Goal: Task Accomplishment & Management: Manage account settings

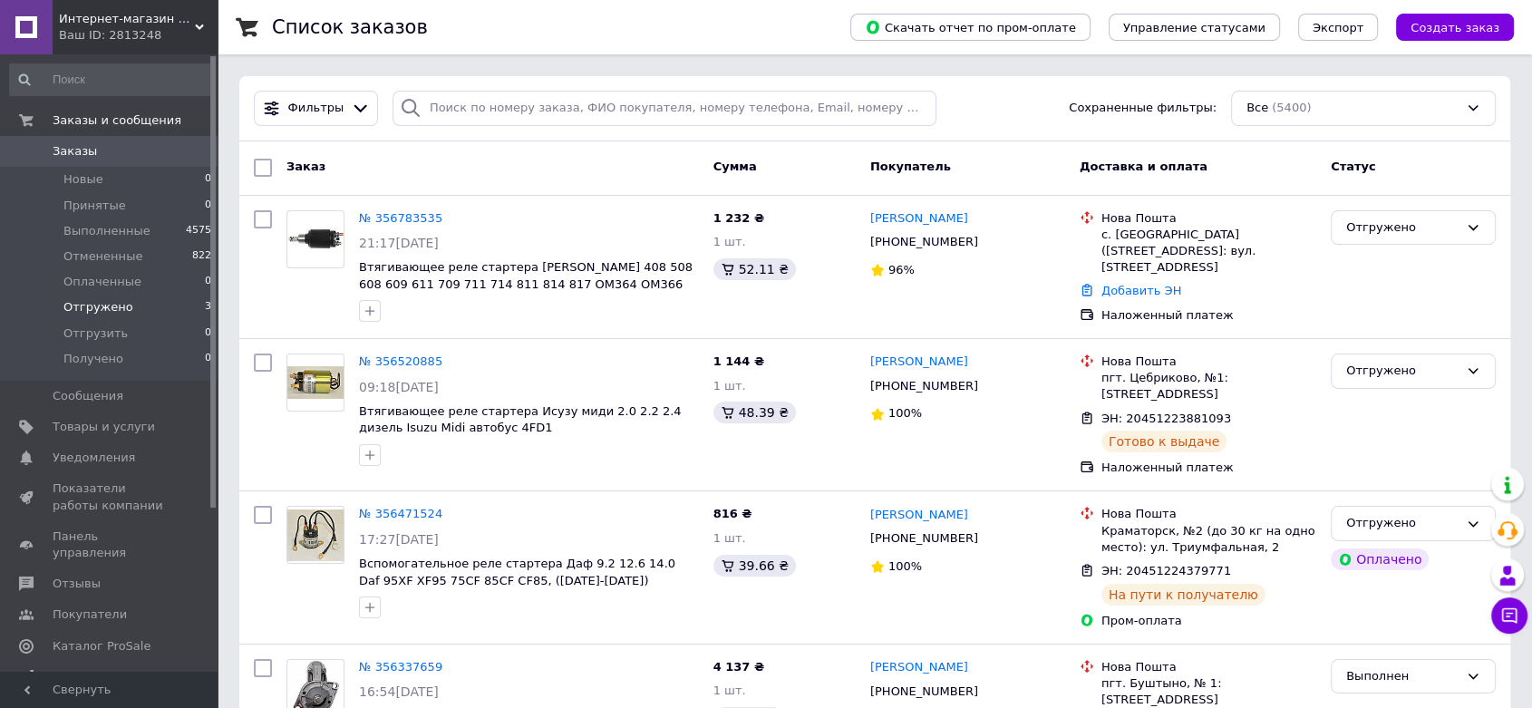
click at [102, 303] on span "Отгружено" at bounding box center [98, 307] width 70 height 16
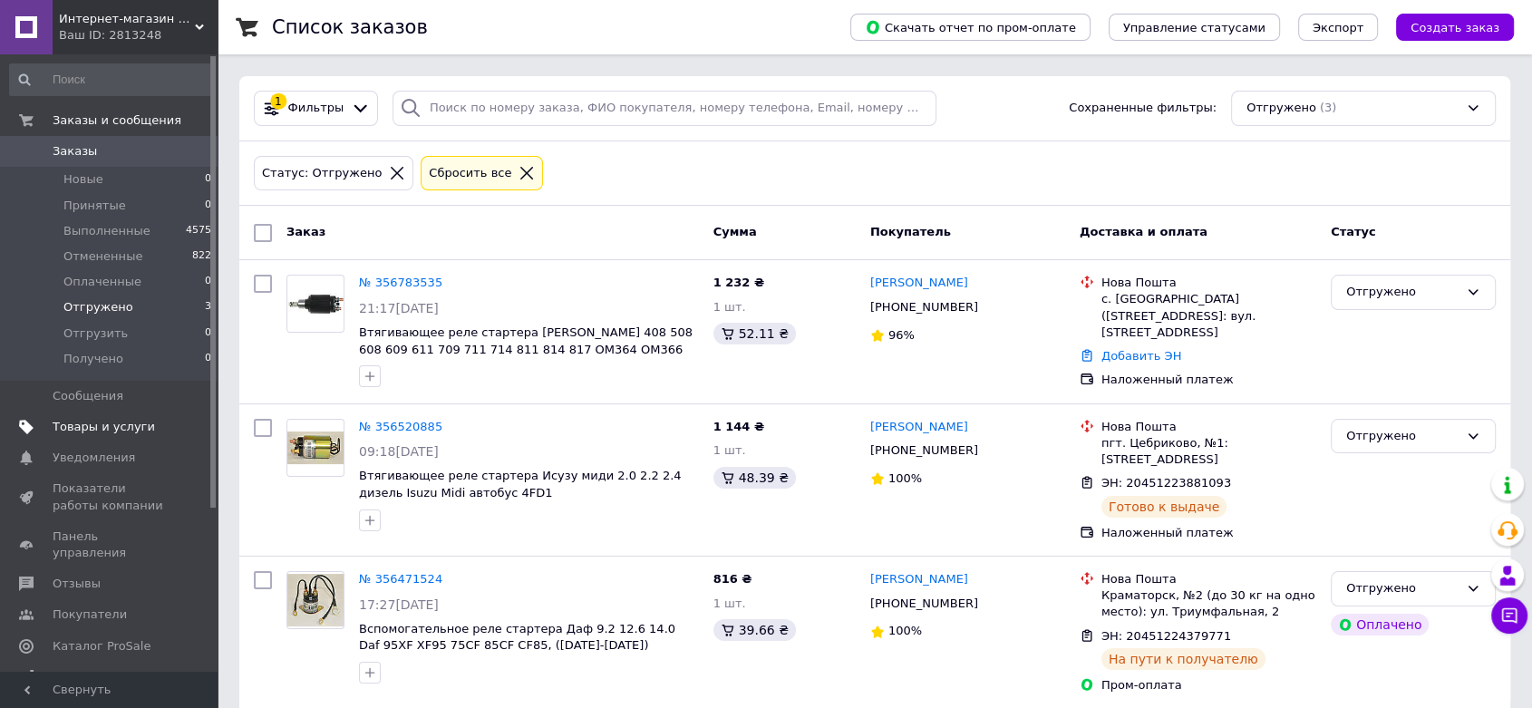
click at [79, 426] on span "Товары и услуги" at bounding box center [104, 427] width 102 height 16
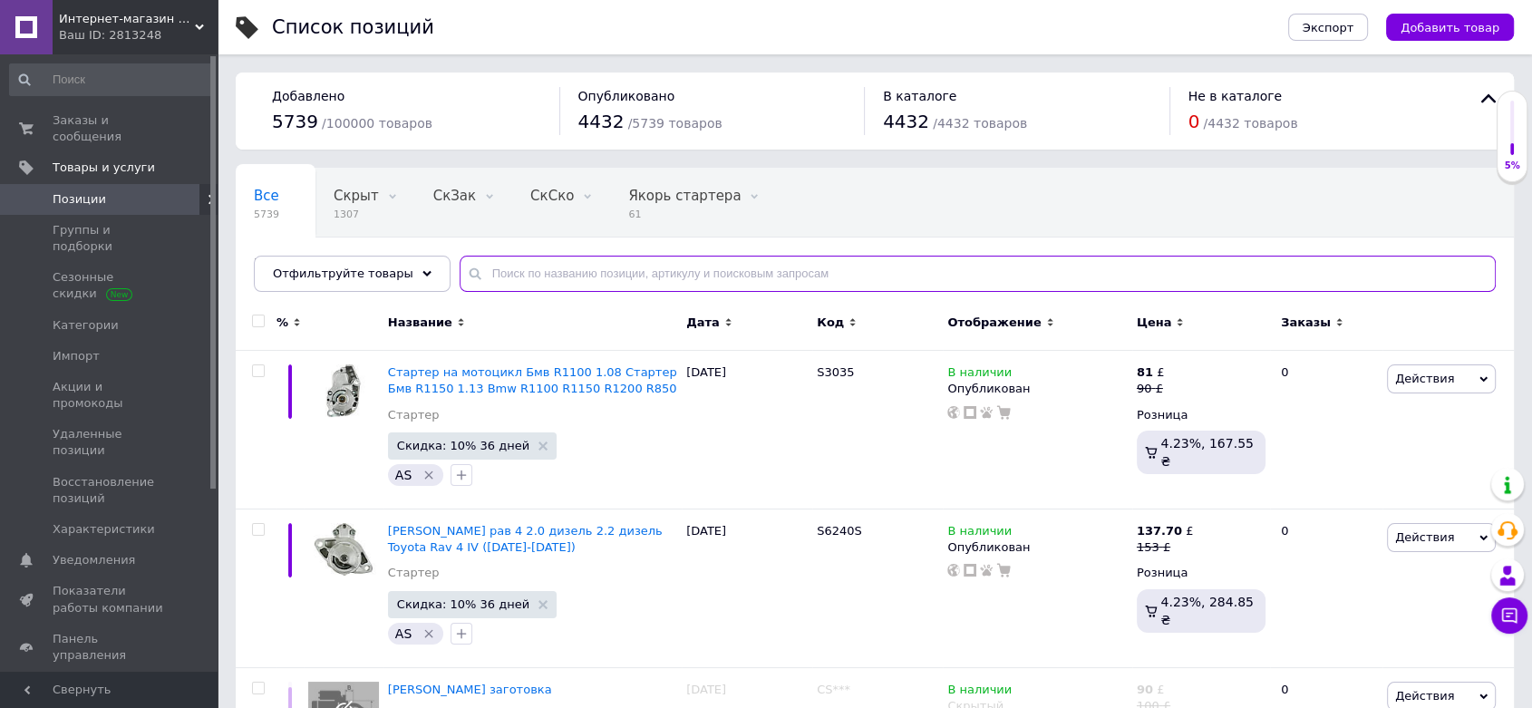
click at [474, 268] on input "text" at bounding box center [978, 274] width 1036 height 36
paste input "114327"
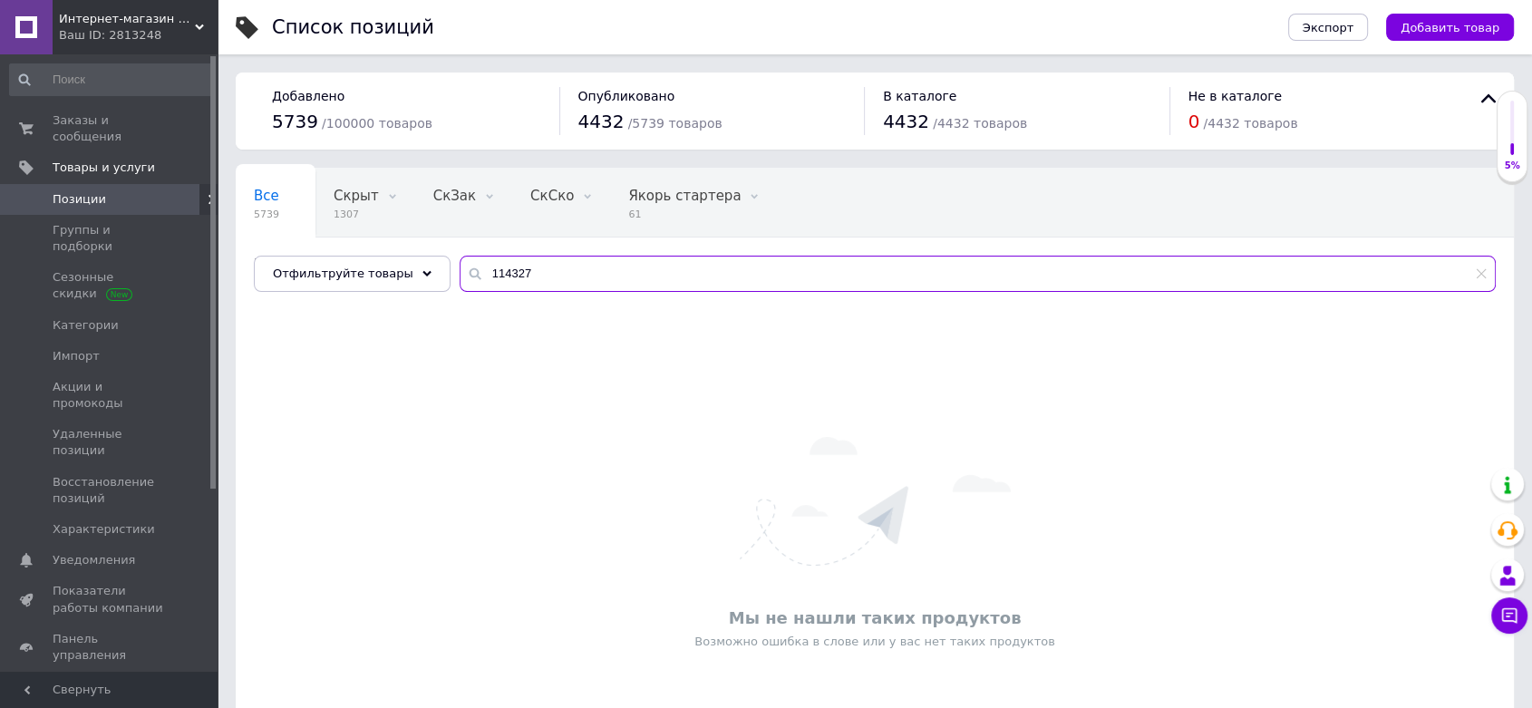
drag, startPoint x: 530, startPoint y: 267, endPoint x: 412, endPoint y: 252, distance: 118.8
click at [411, 253] on div "Все 5739 Скрыт 1307 Удалить Редактировать СкЗак 0 Удалить Редактировать СкСко 0…" at bounding box center [875, 230] width 1279 height 124
paste input "JS748"
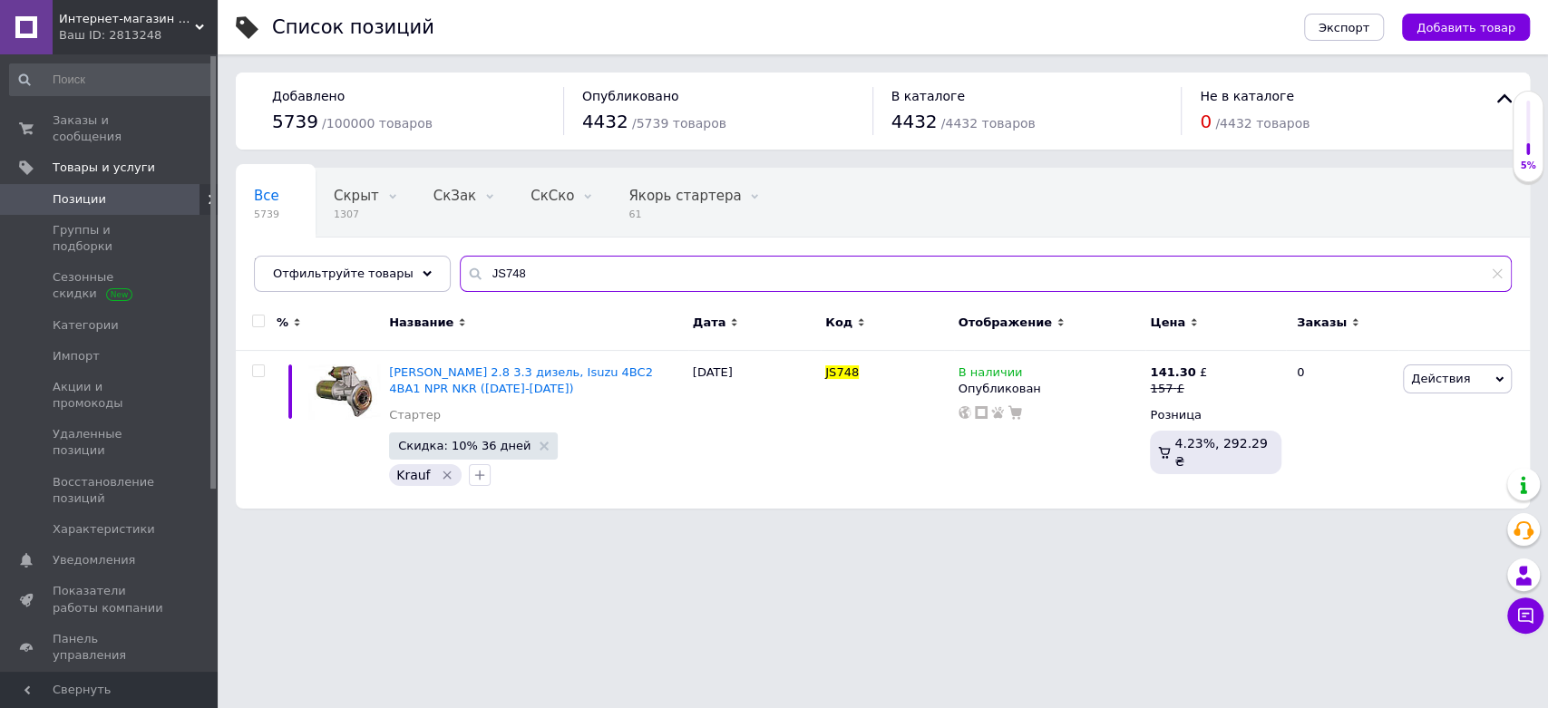
type input "JS748"
click at [965, 408] on use at bounding box center [964, 412] width 13 height 13
click at [1191, 385] on use at bounding box center [1194, 388] width 10 height 10
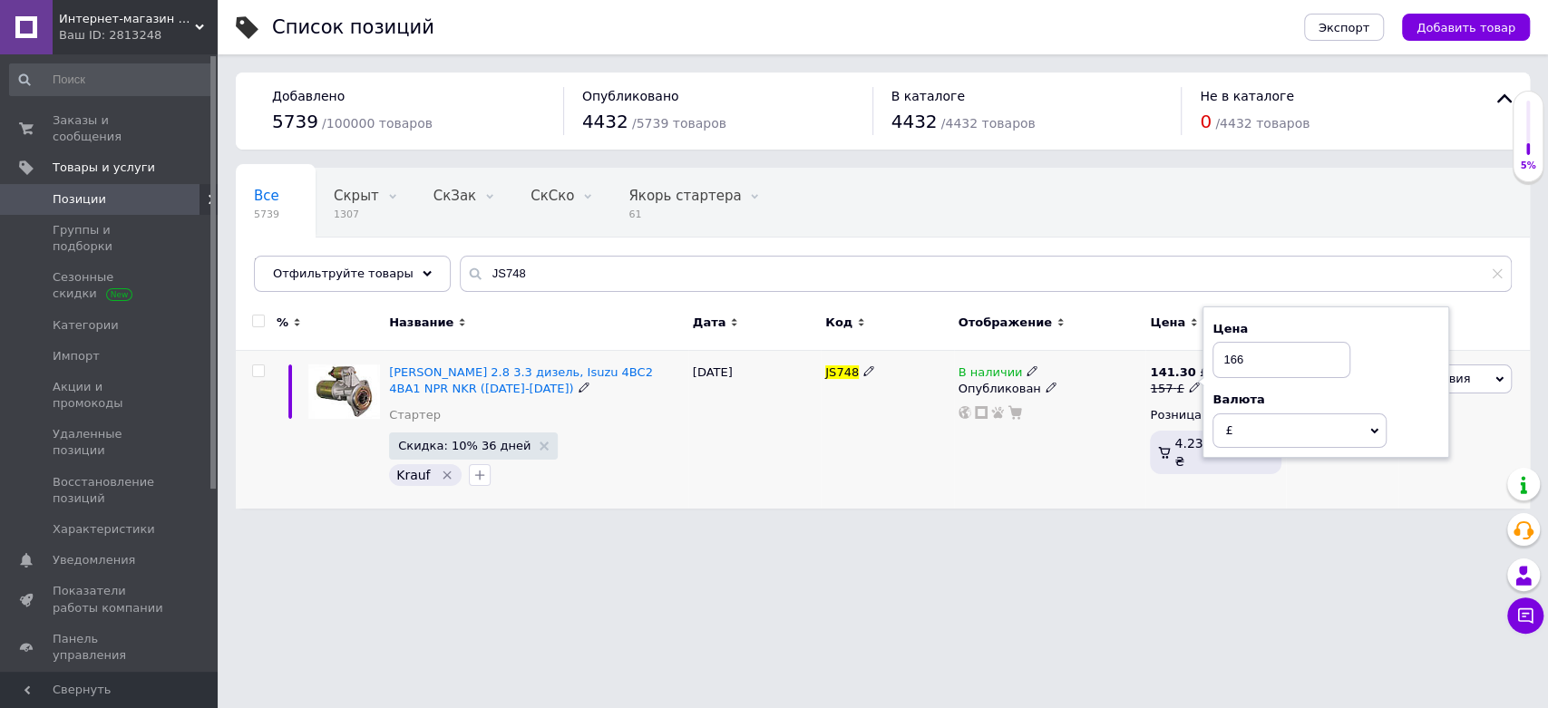
type input "166"
click at [1088, 454] on div "В наличии Опубликован" at bounding box center [1050, 430] width 192 height 158
click at [1190, 385] on icon at bounding box center [1194, 387] width 11 height 11
type input "172"
click at [1074, 447] on div "В наличии Опубликован" at bounding box center [1050, 430] width 192 height 158
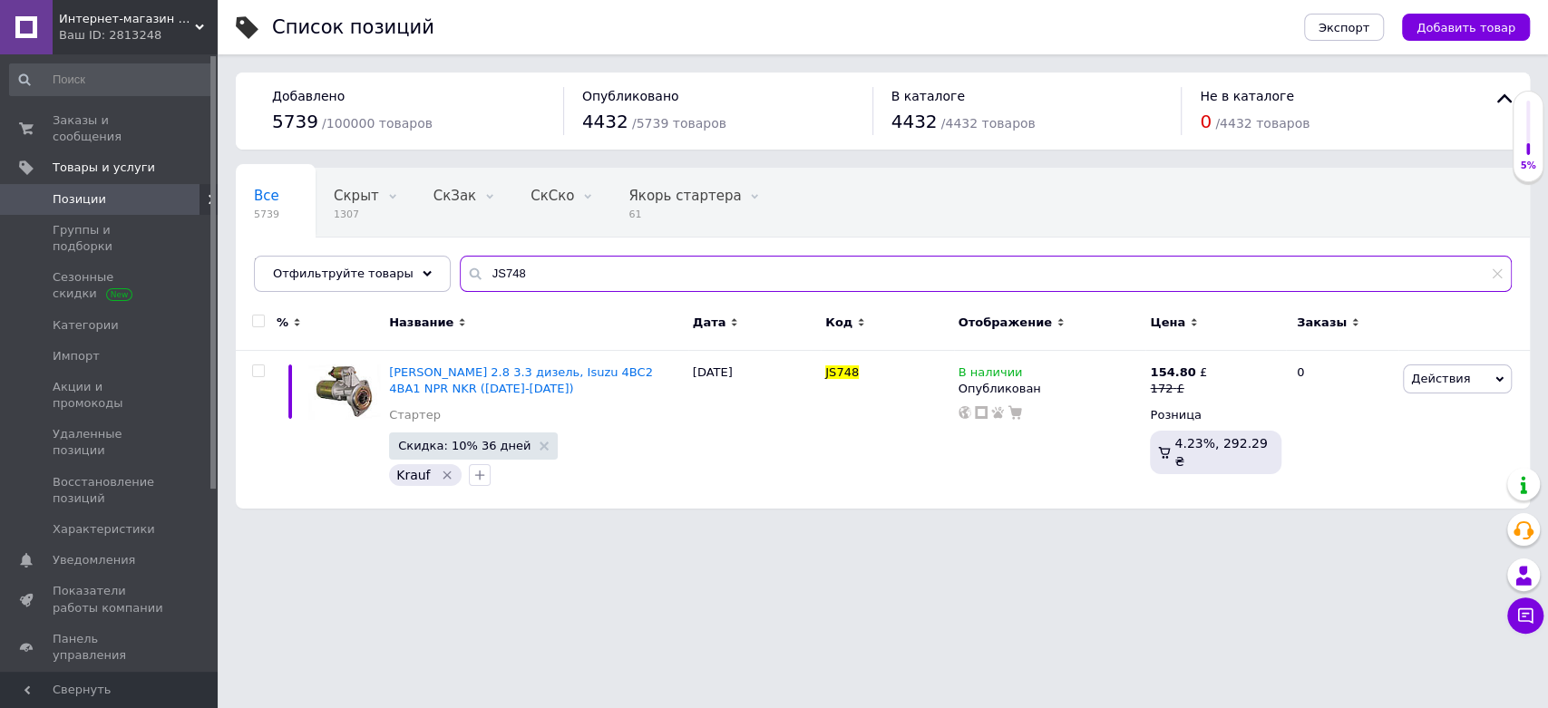
drag, startPoint x: 526, startPoint y: 276, endPoint x: 430, endPoint y: 263, distance: 96.9
click at [430, 263] on div "Все 5739 Скрыт 1307 Удалить Редактировать СкЗак 0 Удалить Редактировать СкСко 0…" at bounding box center [883, 230] width 1294 height 124
paste input "CS1202"
type input "CS1202"
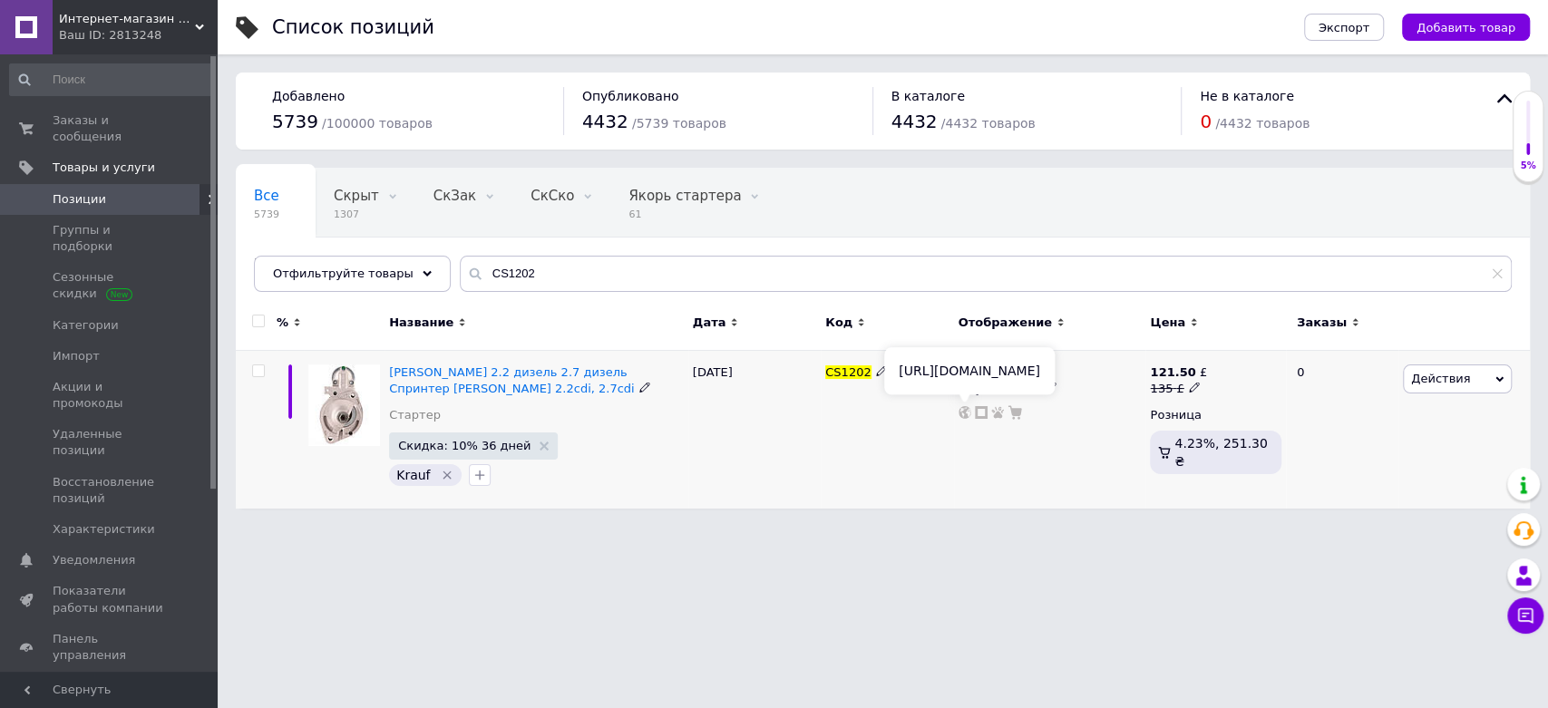
click at [963, 412] on use at bounding box center [964, 412] width 13 height 13
click at [1190, 390] on icon at bounding box center [1194, 387] width 11 height 11
type input "127"
click at [1043, 476] on div "В наличии Опубликован" at bounding box center [1050, 430] width 192 height 158
click at [1189, 389] on icon at bounding box center [1194, 387] width 11 height 11
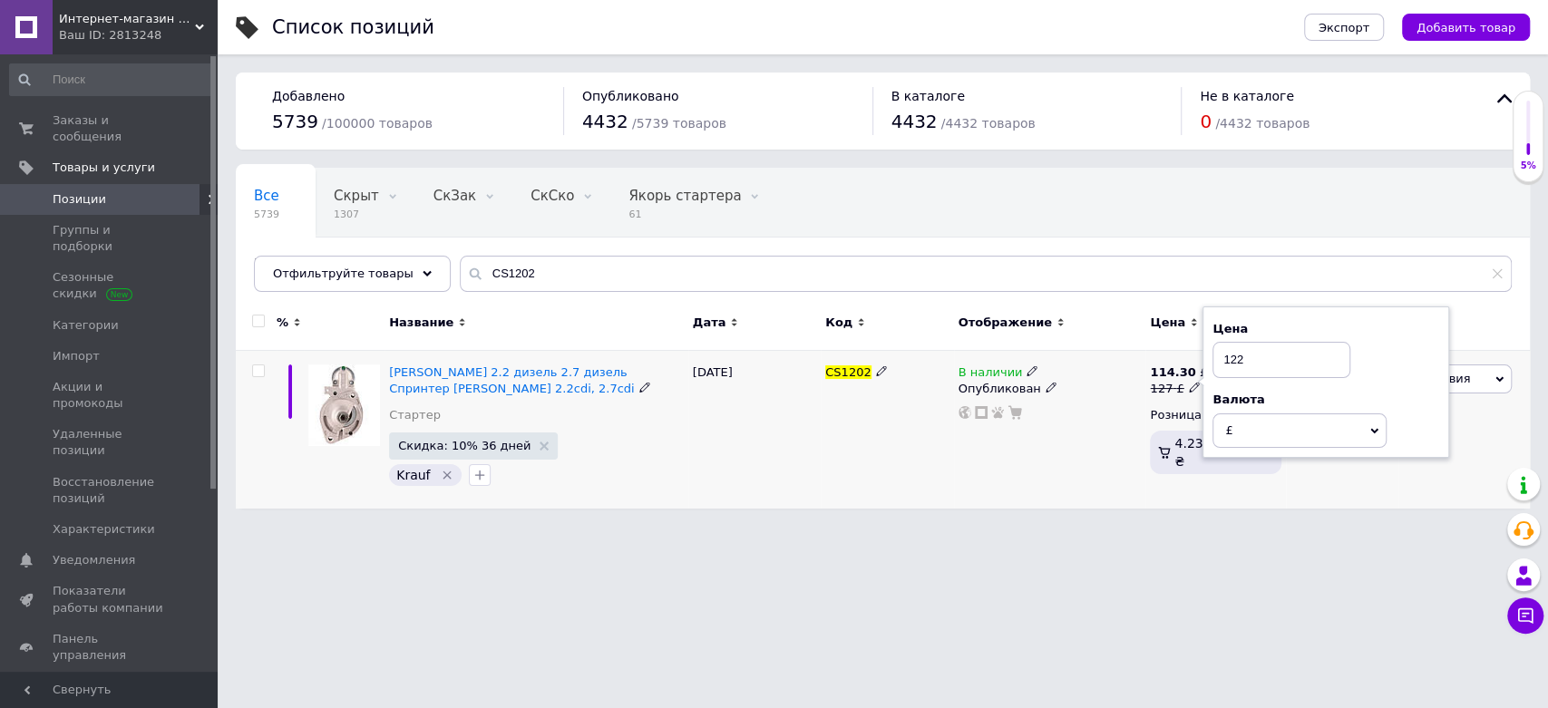
type input "122"
click at [1066, 458] on div "В наличии Опубликован" at bounding box center [1050, 430] width 192 height 158
click at [1190, 387] on icon at bounding box center [1194, 387] width 11 height 11
type input "116"
click at [1019, 456] on div "В наличии Опубликован" at bounding box center [1050, 430] width 192 height 158
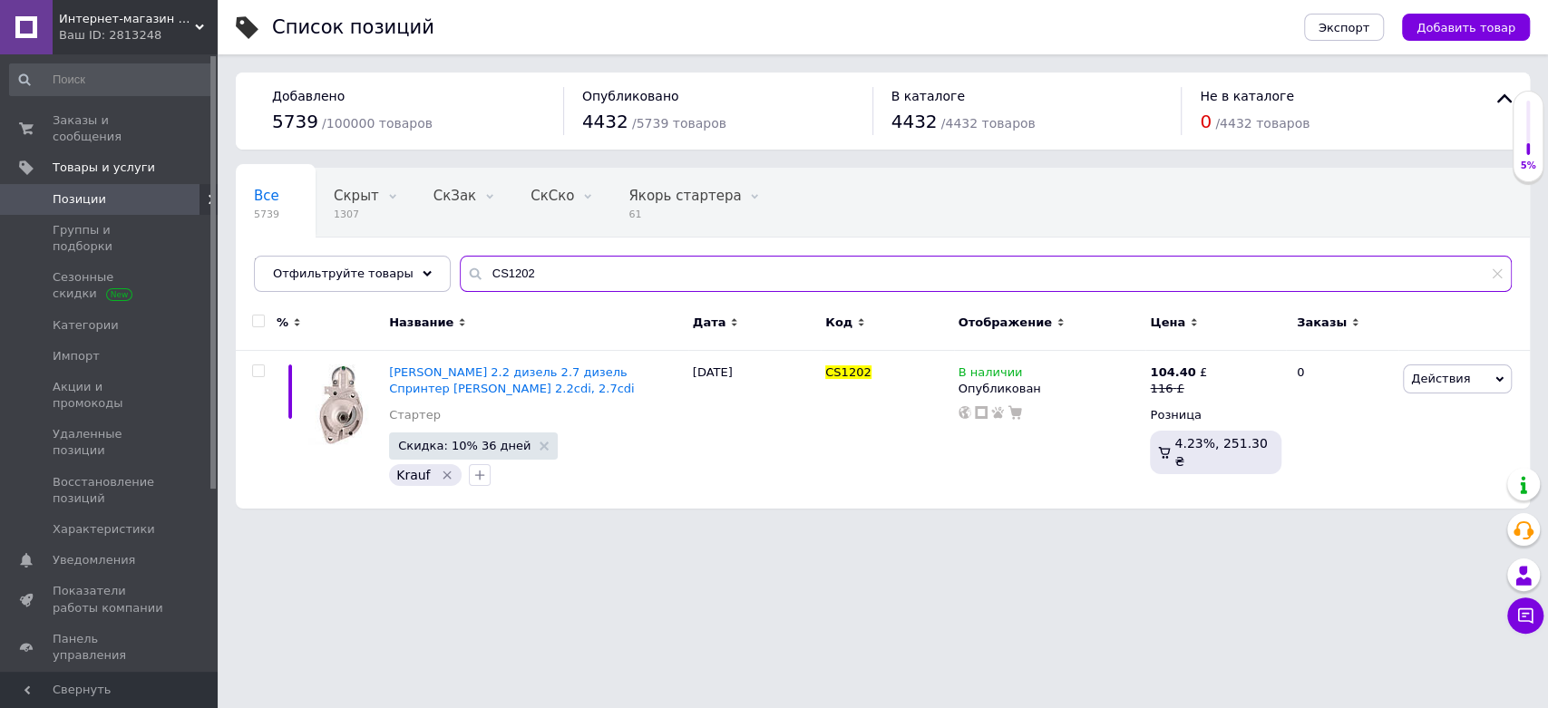
drag, startPoint x: 536, startPoint y: 268, endPoint x: 407, endPoint y: 248, distance: 130.4
click at [407, 248] on div "Все 5739 Скрыт 1307 Удалить Редактировать СкЗак 0 Удалить Редактировать СкСко 0…" at bounding box center [883, 230] width 1294 height 124
paste input "234244"
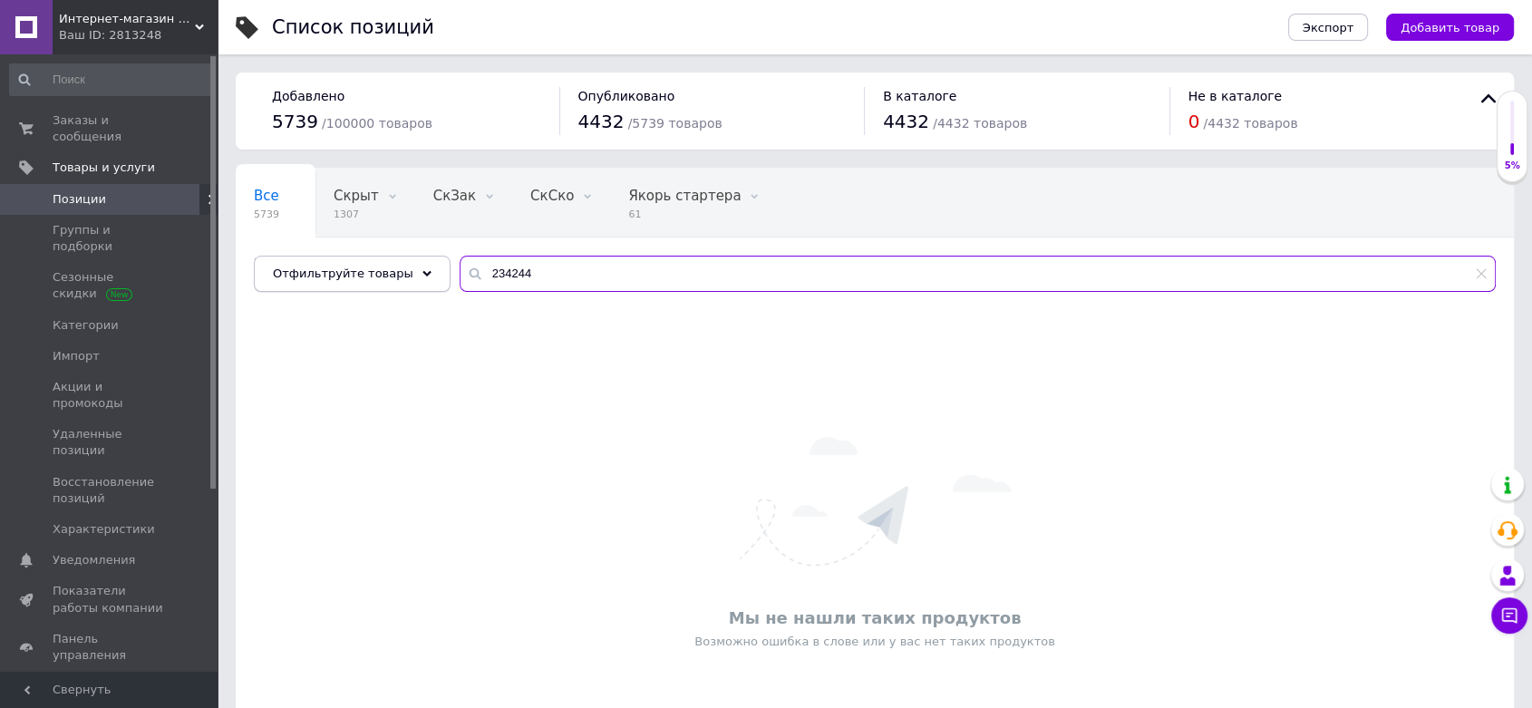
drag, startPoint x: 520, startPoint y: 270, endPoint x: 408, endPoint y: 256, distance: 113.4
click at [408, 256] on div "Отфильтруйте товары 234244" at bounding box center [875, 274] width 1242 height 36
paste input "CS1422"
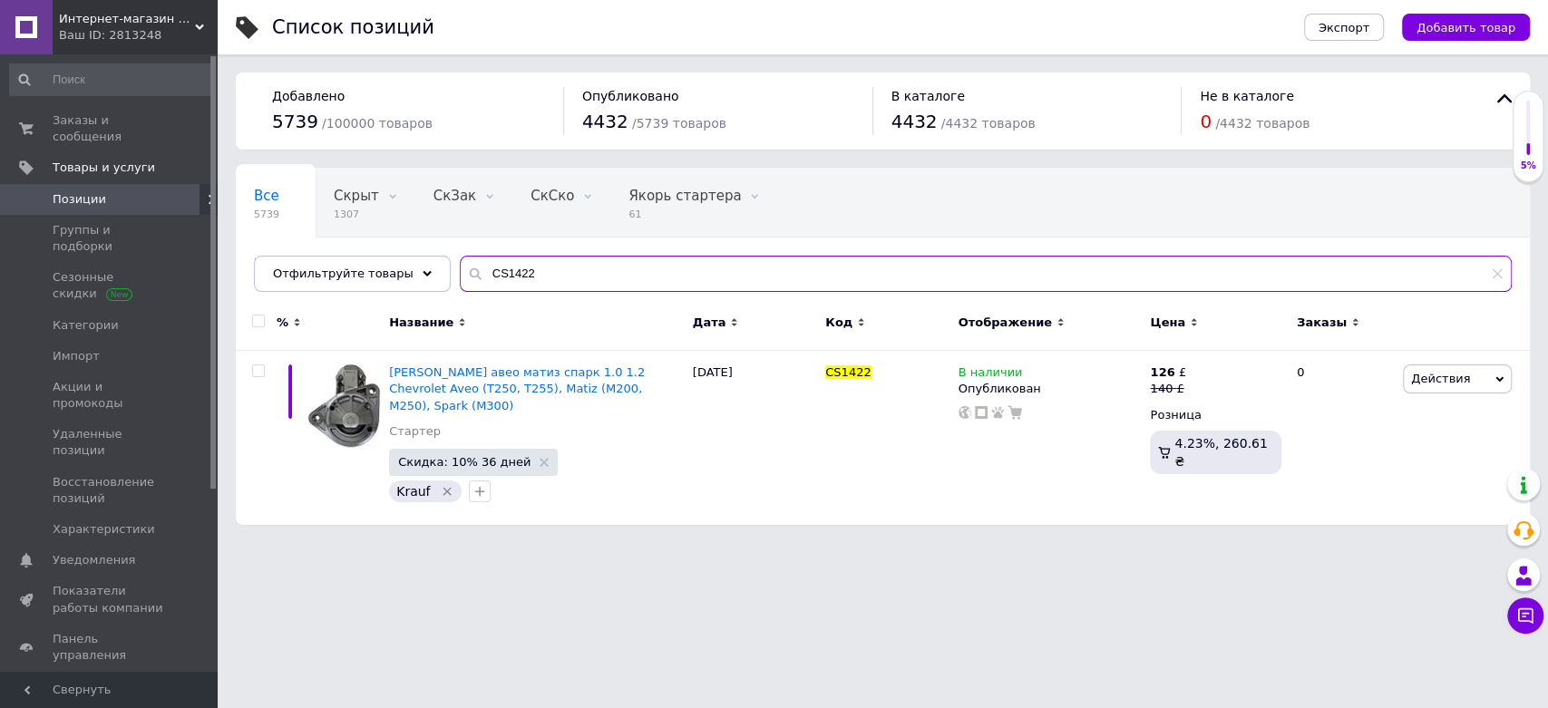
type input "CS1422"
click at [960, 412] on use at bounding box center [964, 412] width 13 height 13
click at [1189, 383] on icon at bounding box center [1194, 387] width 11 height 11
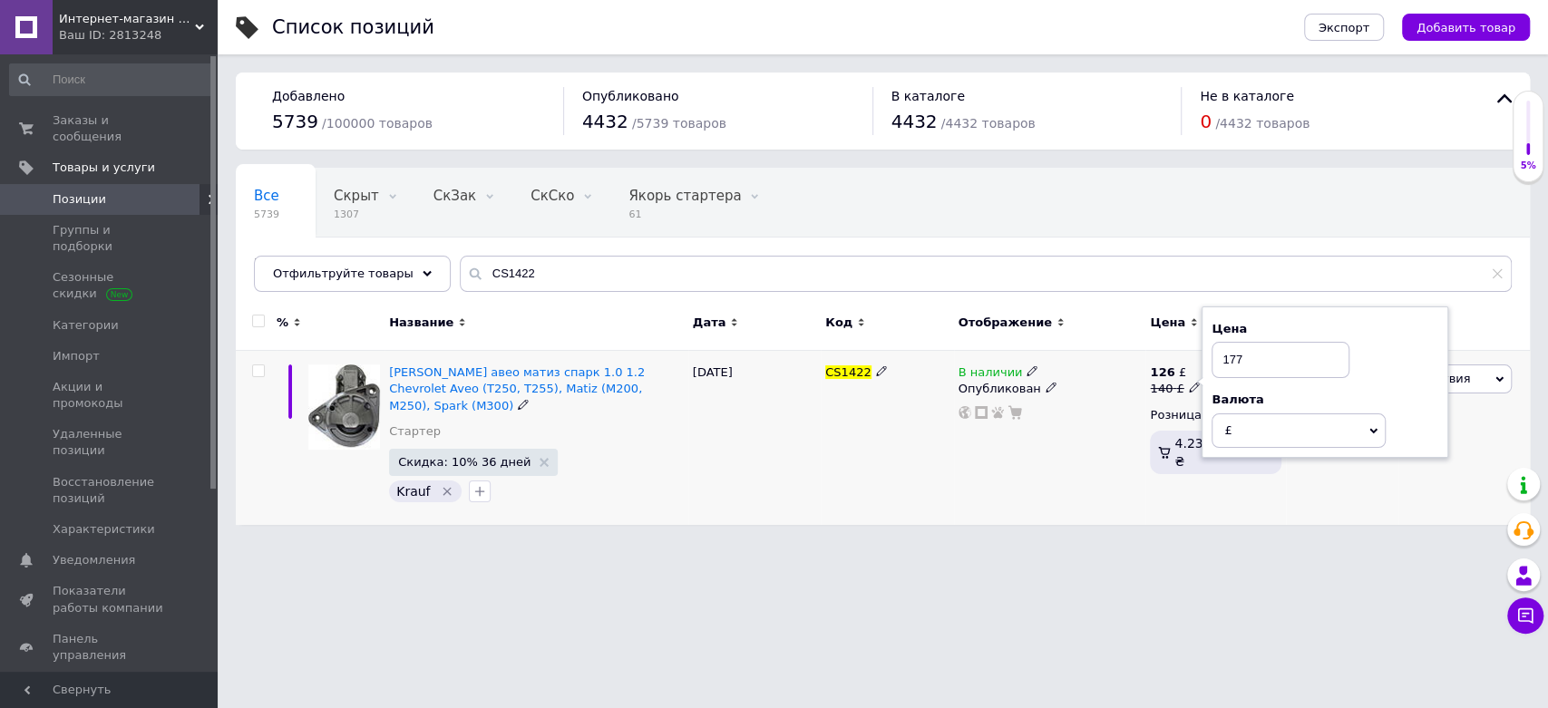
type input "177"
click at [1054, 450] on div "В наличии Опубликован" at bounding box center [1050, 438] width 192 height 174
click at [1189, 386] on icon at bounding box center [1194, 387] width 11 height 11
type input "172"
click at [1045, 450] on div "В наличии Опубликован" at bounding box center [1050, 438] width 192 height 174
